Goal: Transaction & Acquisition: Purchase product/service

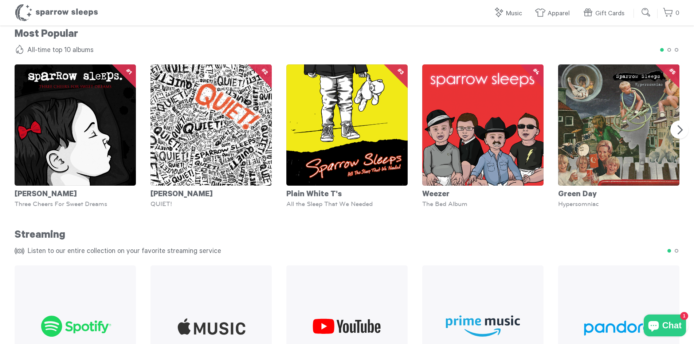
scroll to position [838, 0]
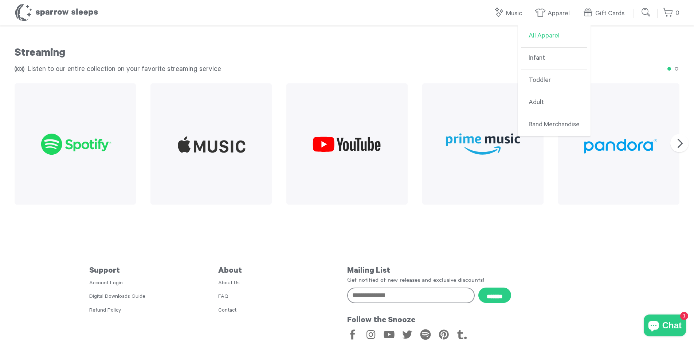
click at [549, 37] on link "All Apparel" at bounding box center [554, 37] width 66 height 22
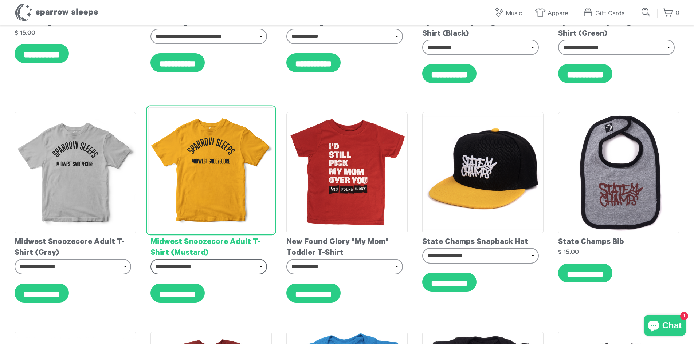
scroll to position [3024, 0]
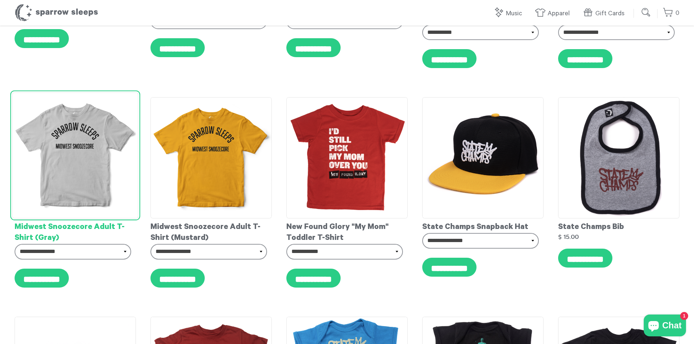
click at [93, 219] on div "Midwest Snoozecore Adult T-Shirt (Gray)" at bounding box center [75, 232] width 121 height 26
click at [93, 244] on select "**********" at bounding box center [73, 251] width 117 height 15
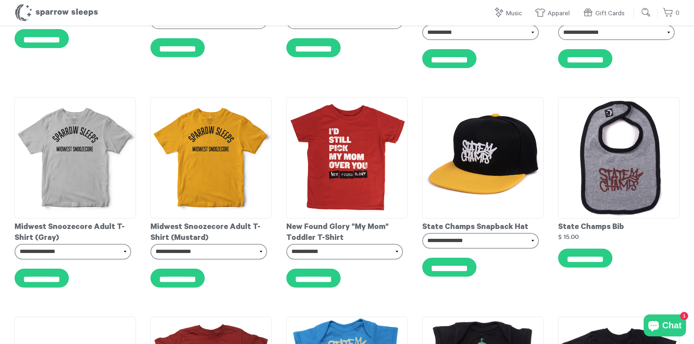
drag, startPoint x: 689, startPoint y: 239, endPoint x: 691, endPoint y: 235, distance: 5.4
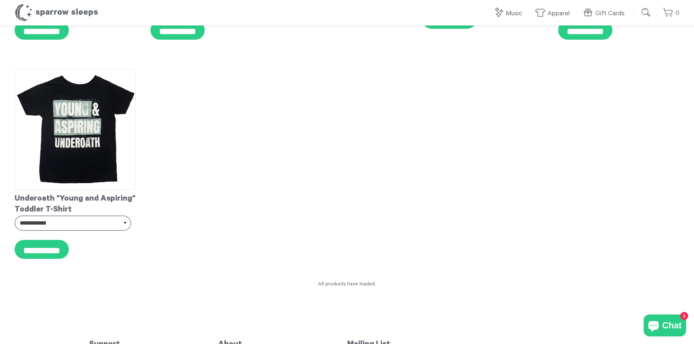
scroll to position [5766, 0]
